Goal: Task Accomplishment & Management: Manage account settings

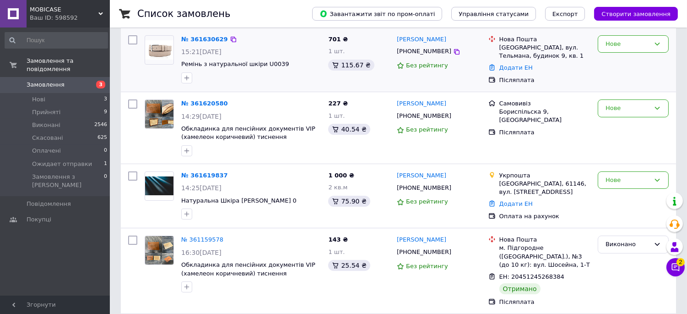
scroll to position [51, 0]
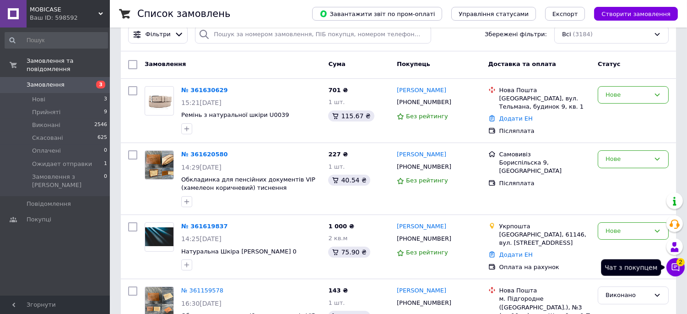
click at [676, 260] on span "2" at bounding box center [680, 262] width 8 height 8
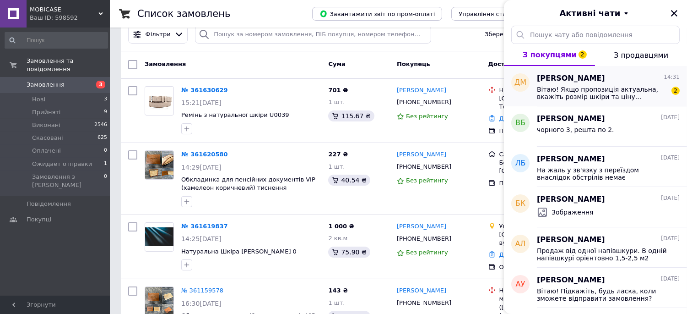
click at [608, 92] on span "Вітаю! Якщо пропозиція актуальна, вкажіть розмір шкіри та ціну..." at bounding box center [602, 93] width 130 height 15
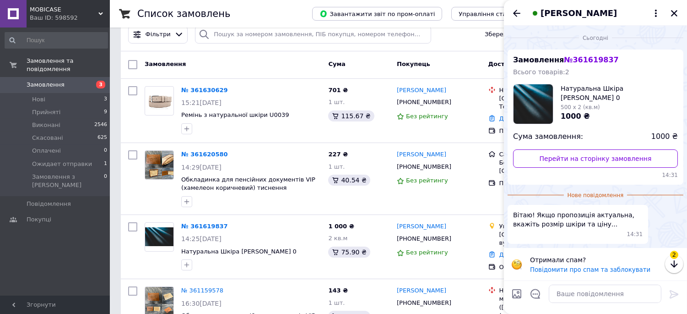
scroll to position [0, 0]
click at [605, 14] on span "[PERSON_NAME]" at bounding box center [579, 13] width 76 height 12
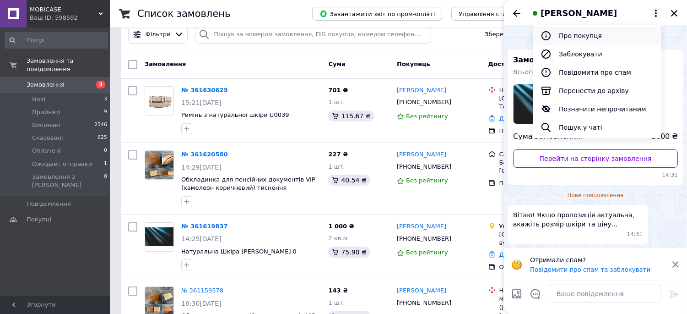
click at [589, 34] on button "Про покупця" at bounding box center [597, 36] width 128 height 18
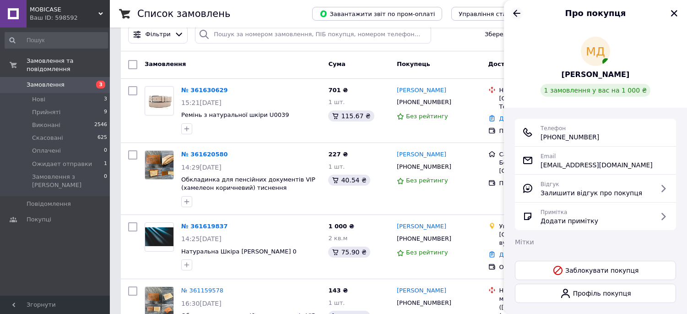
click at [513, 17] on icon "Назад" at bounding box center [516, 13] width 11 height 11
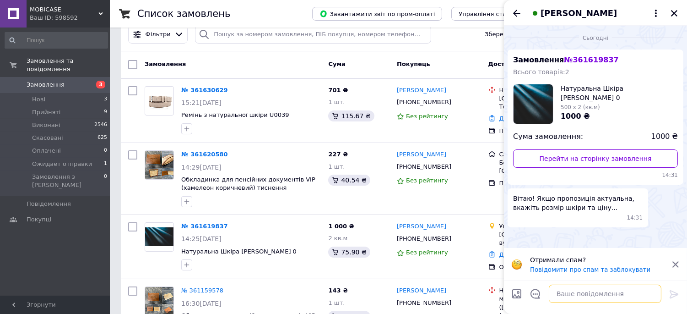
click at [580, 291] on textarea at bounding box center [605, 293] width 113 height 18
type textarea "[PERSON_NAME], добрий день."
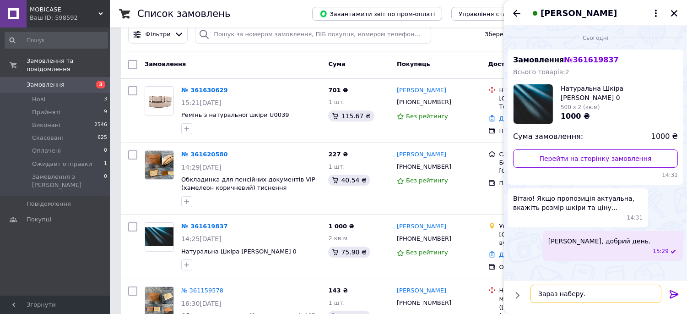
type textarea "Зараз наберу."
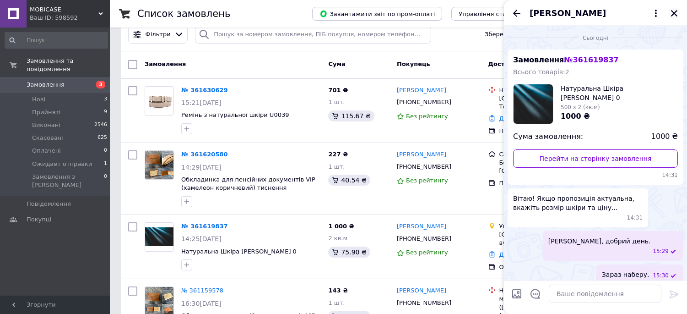
click at [676, 11] on icon "Закрити" at bounding box center [674, 13] width 6 height 6
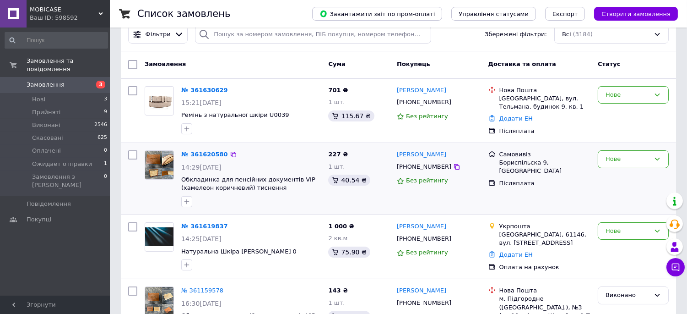
scroll to position [102, 0]
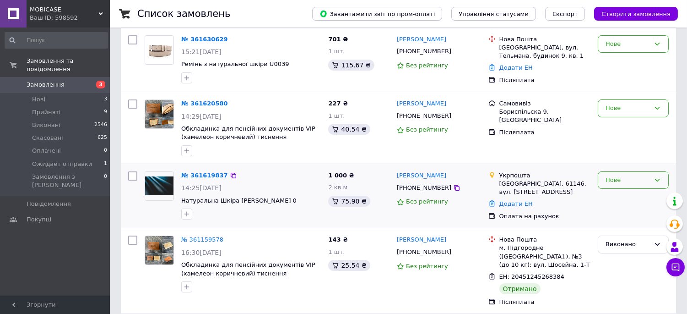
click at [614, 179] on div "Нове" at bounding box center [628, 180] width 44 height 10
click at [623, 231] on li "Скасовано" at bounding box center [633, 232] width 70 height 17
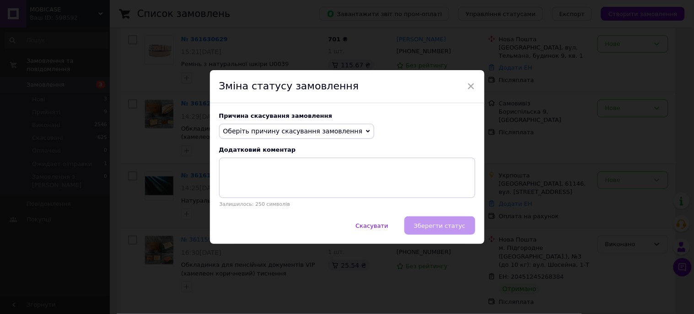
click at [305, 127] on span "Оберіть причину скасування замовлення" at bounding box center [293, 130] width 140 height 7
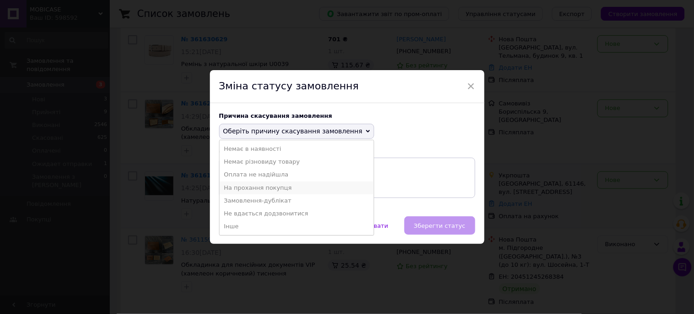
click at [280, 188] on li "На прохання покупця" at bounding box center [297, 187] width 155 height 13
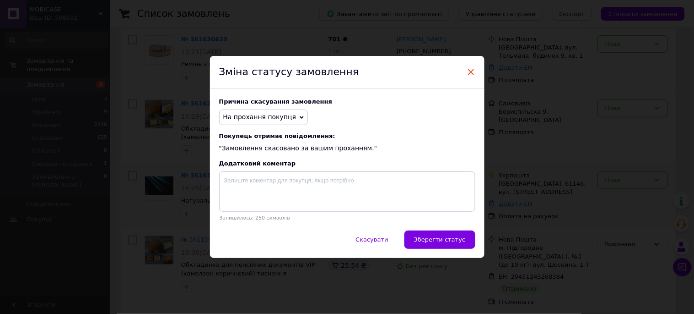
click at [468, 72] on span "×" at bounding box center [471, 72] width 8 height 16
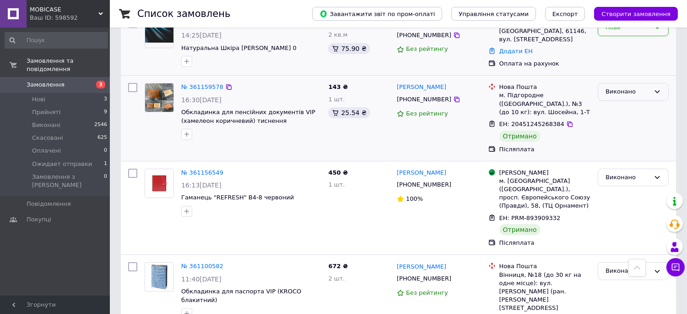
scroll to position [152, 0]
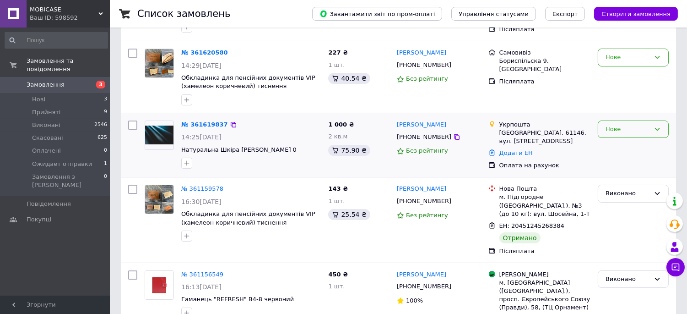
click at [619, 126] on div "Нове" at bounding box center [628, 129] width 44 height 10
click at [611, 182] on li "Скасовано" at bounding box center [633, 181] width 70 height 17
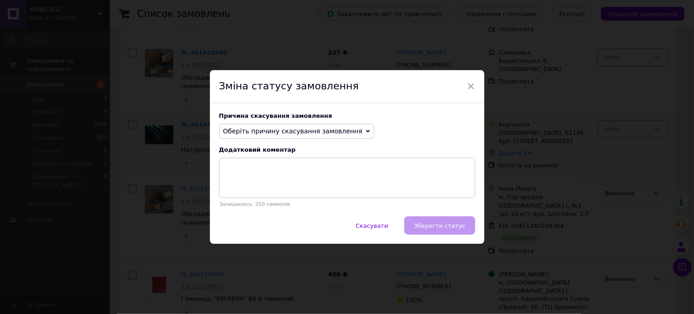
drag, startPoint x: 326, startPoint y: 118, endPoint x: 318, endPoint y: 131, distance: 15.4
click at [322, 125] on div "Причина скасування замовлення Оберіть причину скасування замовлення Немає в ная…" at bounding box center [347, 160] width 275 height 114
click at [317, 132] on span "Оберіть причину скасування замовлення" at bounding box center [293, 130] width 140 height 7
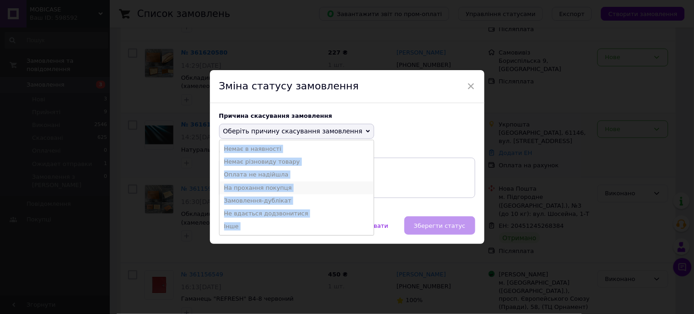
click at [253, 189] on li "На прохання покупця" at bounding box center [297, 187] width 155 height 13
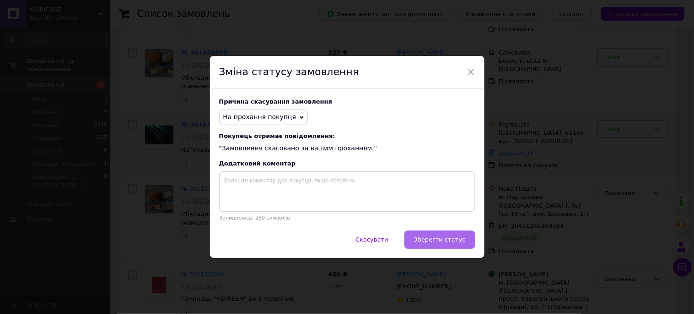
click at [465, 238] on button "Зберегти статус" at bounding box center [440, 239] width 71 height 18
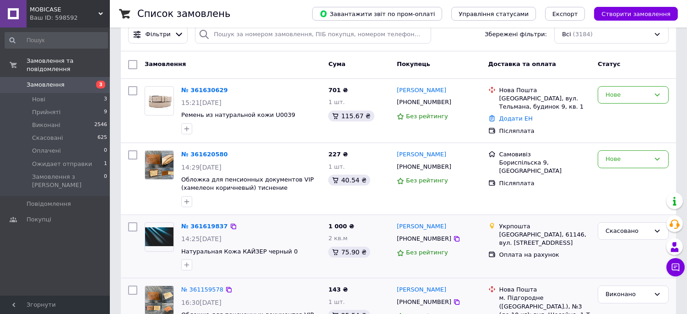
scroll to position [0, 0]
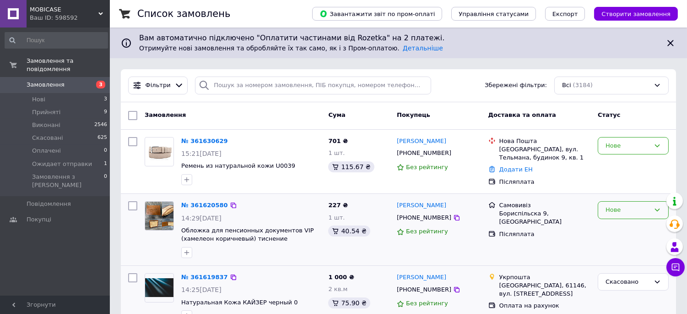
click at [620, 211] on div "Нове" at bounding box center [628, 210] width 44 height 10
click at [620, 227] on li "Прийнято" at bounding box center [633, 229] width 70 height 17
click at [638, 146] on div "Нове" at bounding box center [628, 146] width 44 height 10
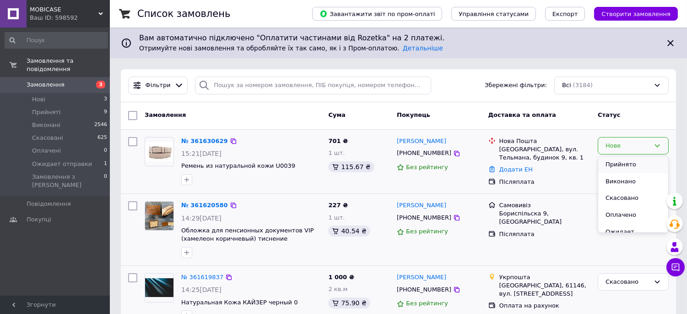
click at [634, 170] on li "Прийнято" at bounding box center [633, 164] width 70 height 17
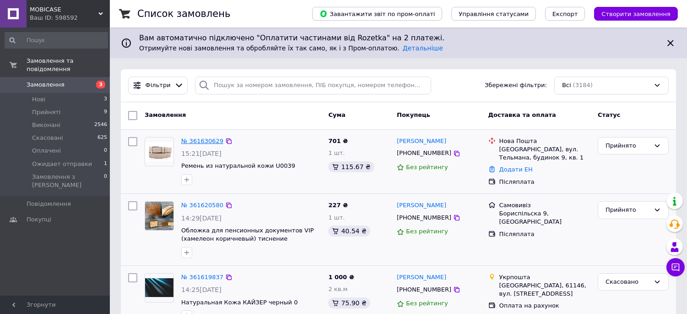
click at [203, 140] on link "№ 361630629" at bounding box center [202, 140] width 42 height 7
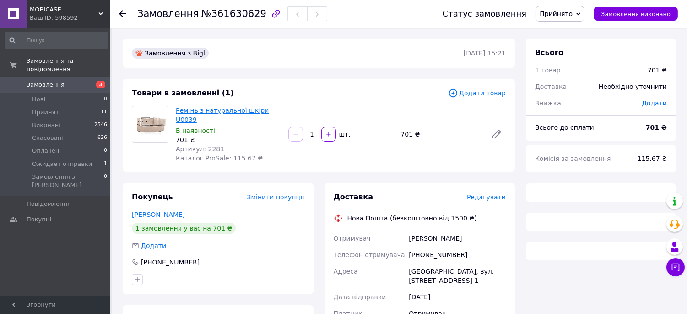
click at [245, 108] on link "Ремінь з натуральної шкіри U0039" at bounding box center [222, 115] width 93 height 16
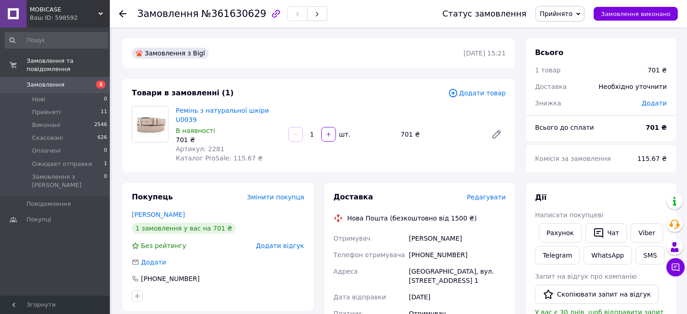
scroll to position [51, 0]
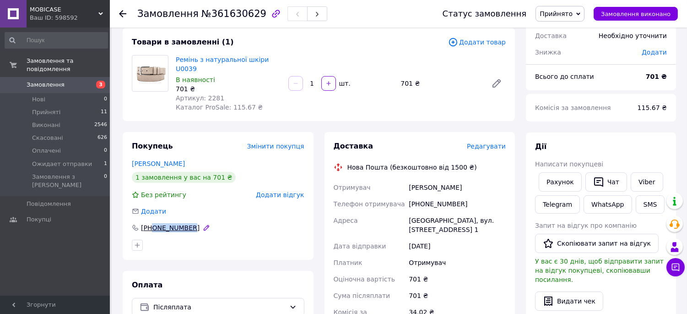
drag, startPoint x: 192, startPoint y: 218, endPoint x: 150, endPoint y: 222, distance: 42.3
click at [150, 223] on div "[PHONE_NUMBER]" at bounding box center [218, 227] width 173 height 9
copy div "0994998517"
click at [510, 119] on div "Замовлення з Bigl [DATE] 15:21 Товари в замовленні (1) Додати товар Ремінь з на…" at bounding box center [318, 301] width 403 height 626
click at [119, 13] on use at bounding box center [122, 13] width 7 height 7
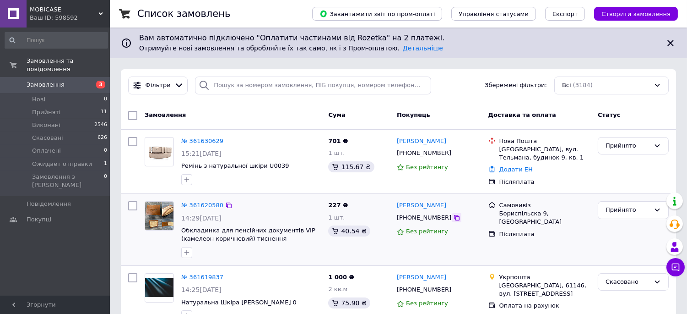
click at [453, 221] on icon at bounding box center [456, 217] width 7 height 7
click at [453, 215] on icon at bounding box center [456, 217] width 7 height 7
